Goal: Task Accomplishment & Management: Use online tool/utility

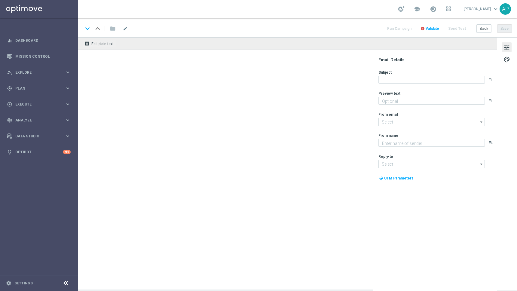
type textarea "Your turn to get matched!"
type textarea "KenoGO"
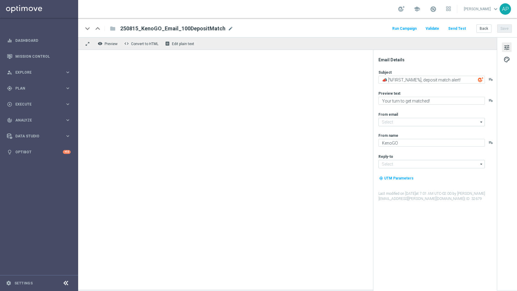
type input "[EMAIL_ADDRESS][DOMAIN_NAME]"
type input "support@kenogo.com.au"
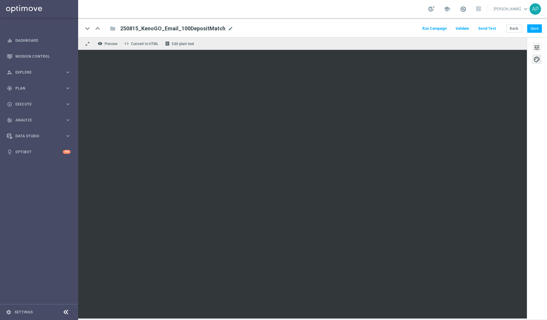
click at [517, 46] on span "tune" at bounding box center [536, 48] width 7 height 8
